Goal: Information Seeking & Learning: Learn about a topic

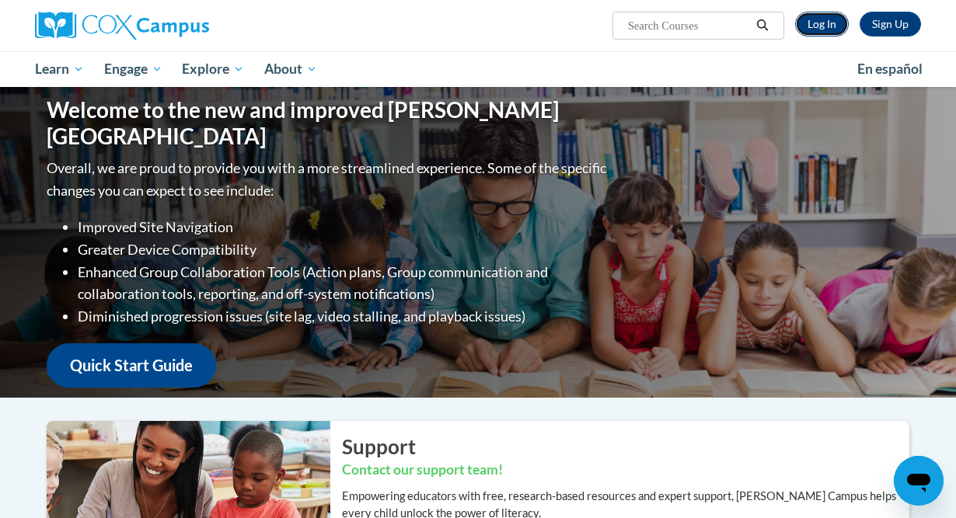
click at [828, 18] on link "Log In" at bounding box center [822, 24] width 54 height 25
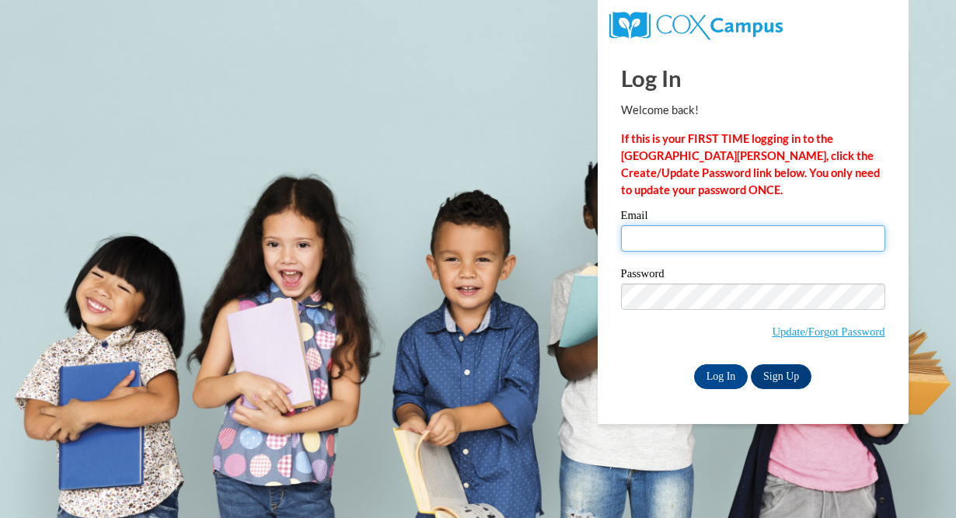
click at [691, 247] on input "Email" at bounding box center [753, 238] width 264 height 26
type input "autumncoss@sasd.net"
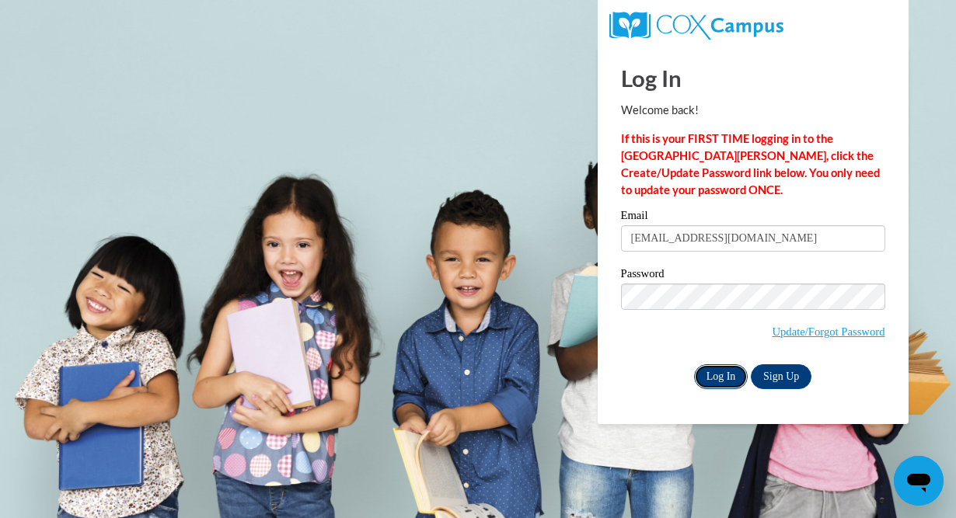
click at [728, 374] on input "Log In" at bounding box center [721, 376] width 54 height 25
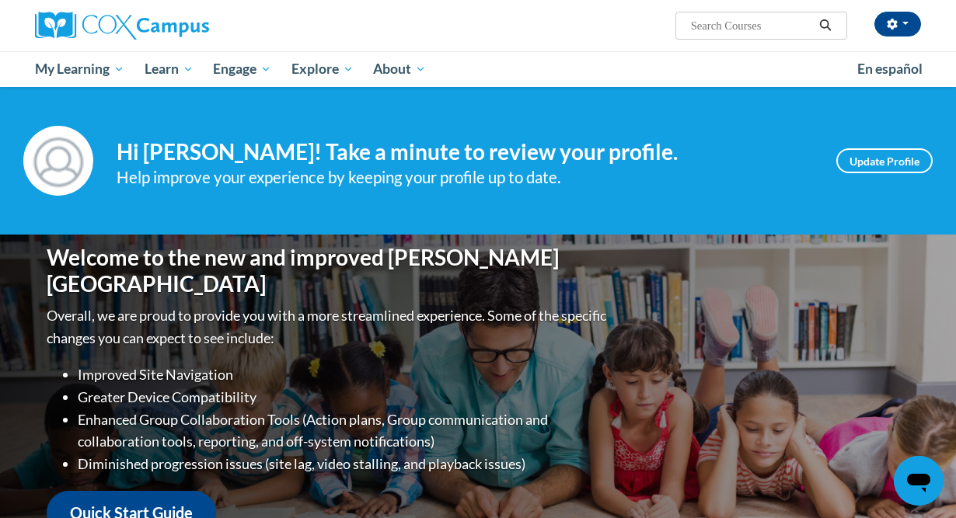
click at [727, 25] on input "Search..." at bounding box center [751, 25] width 124 height 19
type input "RTI"
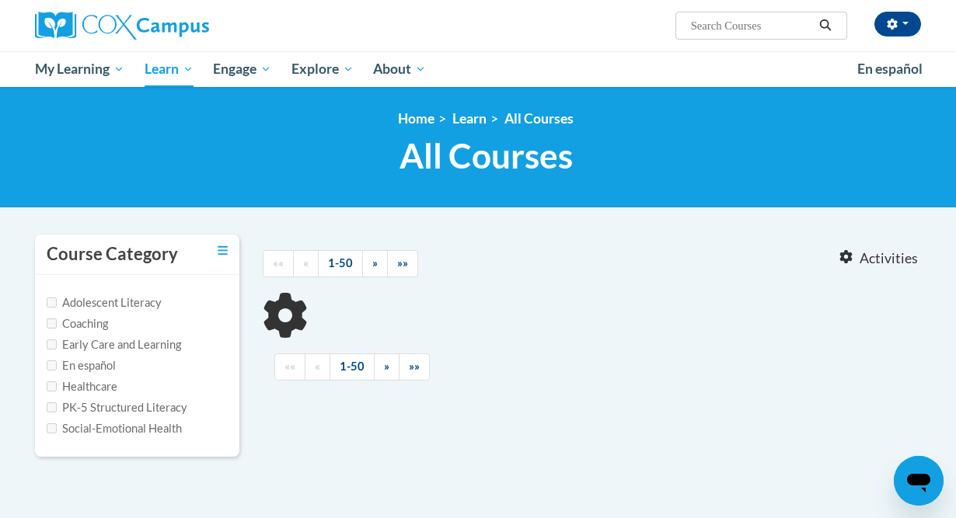
type input "RTI"
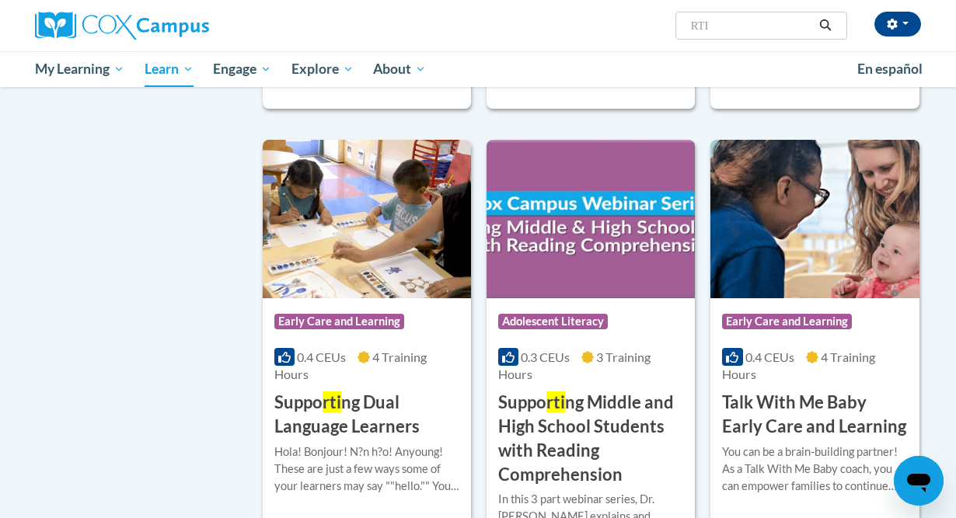
scroll to position [1463, 0]
